Goal: Register for event/course

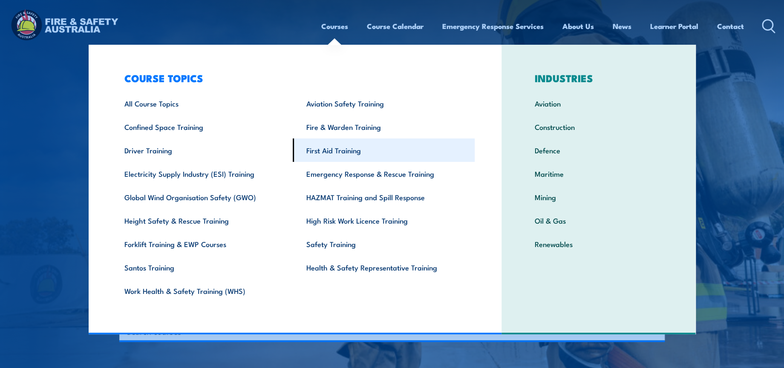
click at [336, 152] on link "First Aid Training" at bounding box center [384, 149] width 182 height 23
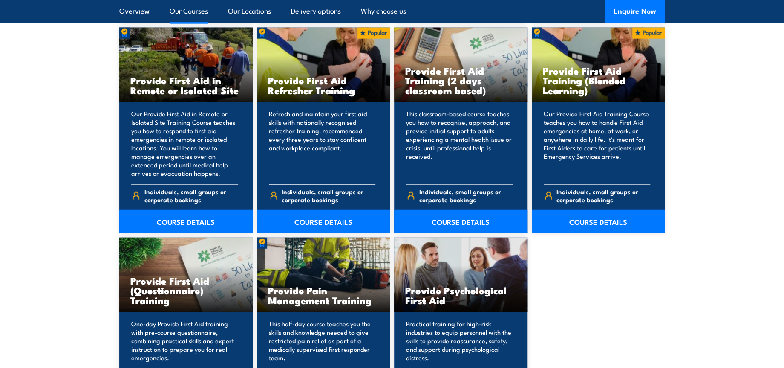
scroll to position [1325, 0]
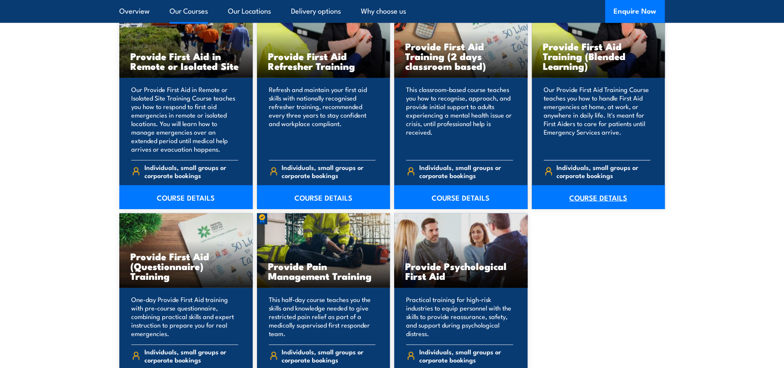
click at [594, 194] on link "COURSE DETAILS" at bounding box center [598, 197] width 133 height 24
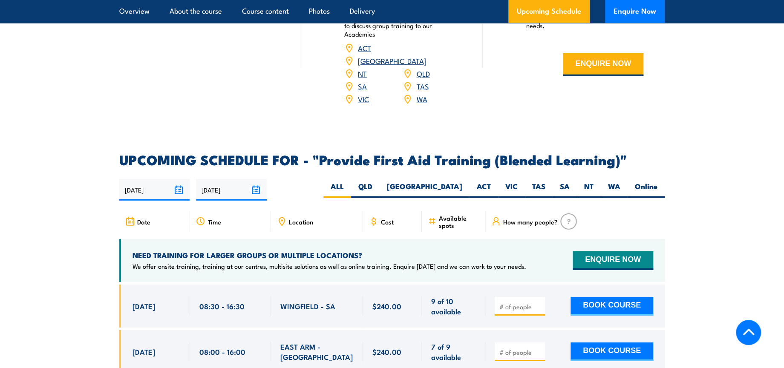
scroll to position [1562, 0]
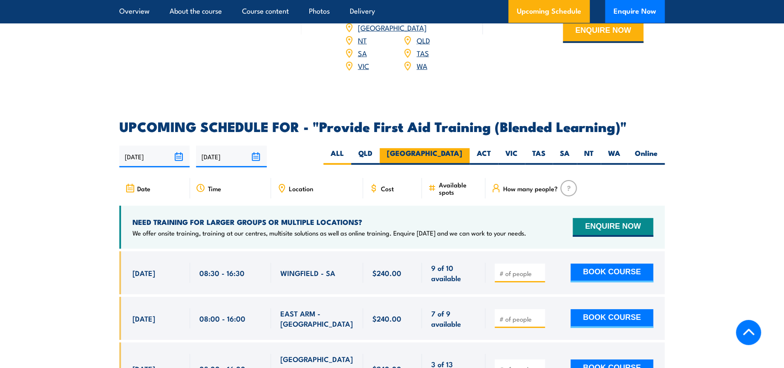
click at [448, 162] on label "[GEOGRAPHIC_DATA]" at bounding box center [425, 156] width 90 height 17
click at [462, 154] on input "[GEOGRAPHIC_DATA]" at bounding box center [465, 151] width 6 height 6
radio input "true"
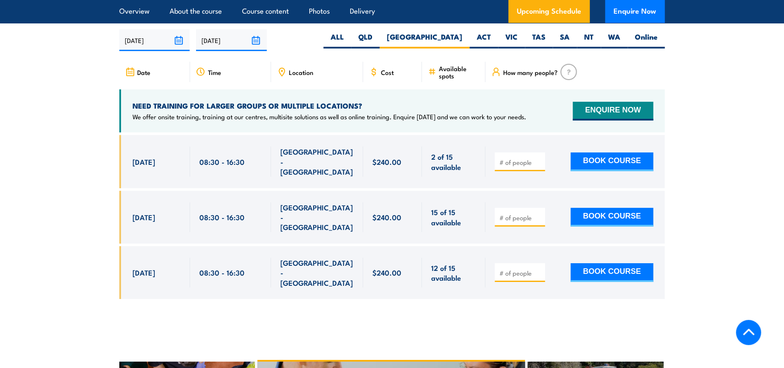
scroll to position [1688, 0]
